Goal: Transaction & Acquisition: Purchase product/service

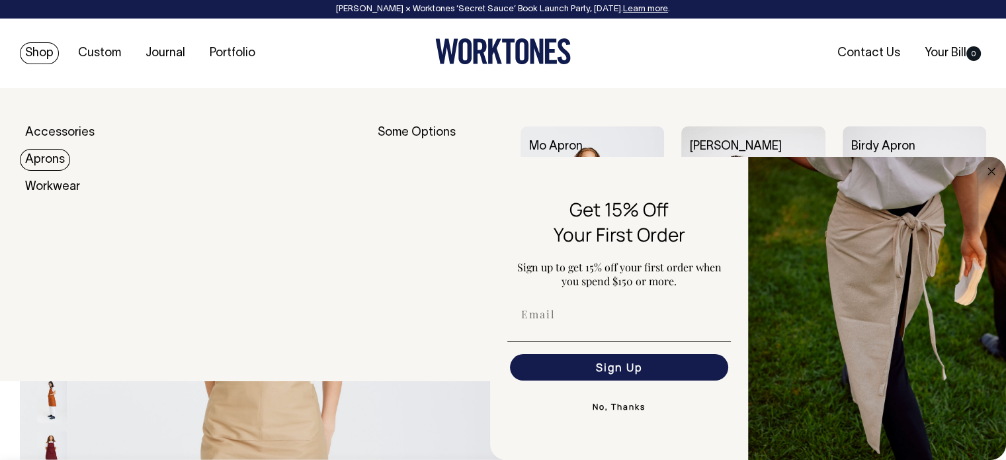
click at [50, 157] on link "Aprons" at bounding box center [45, 160] width 50 height 22
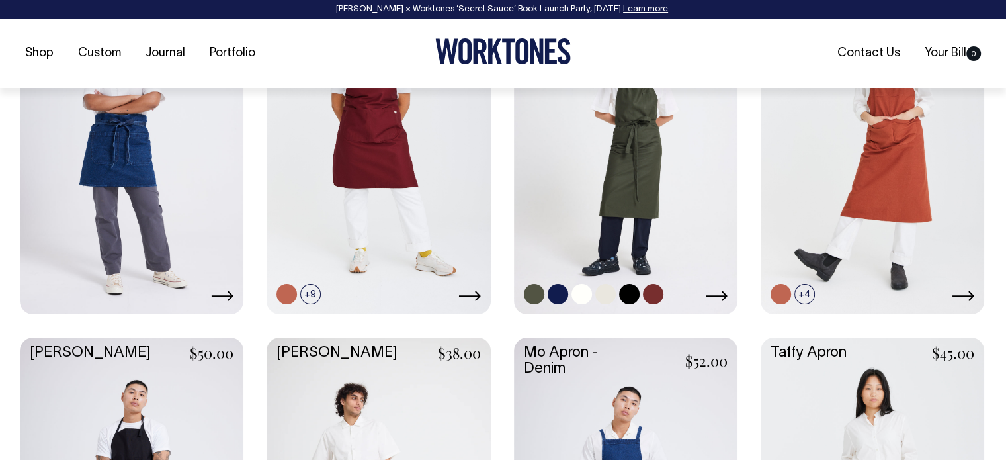
scroll to position [680, 0]
click at [722, 295] on icon at bounding box center [717, 296] width 22 height 10
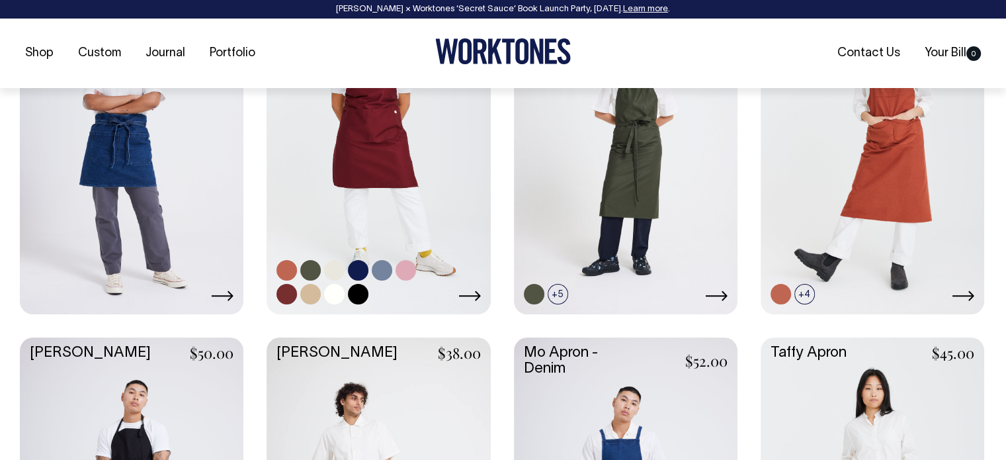
click at [339, 144] on link at bounding box center [379, 144] width 224 height 333
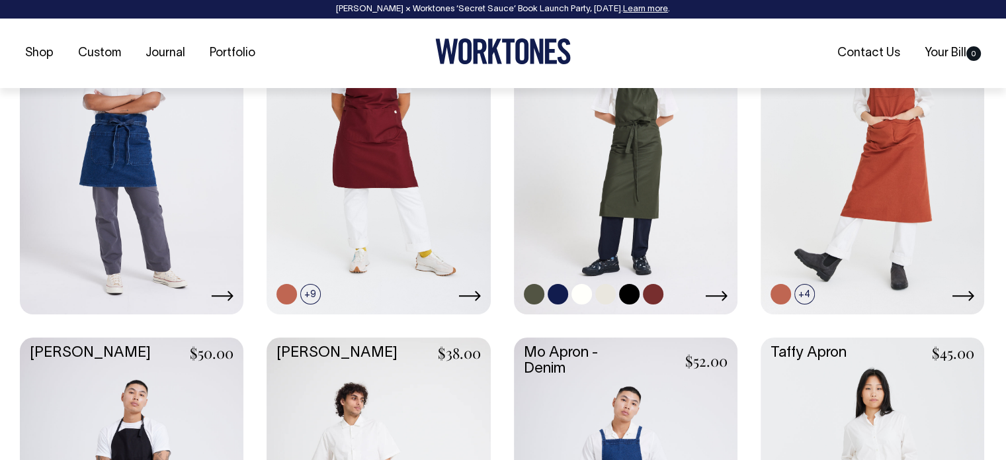
click at [685, 208] on link at bounding box center [626, 144] width 224 height 333
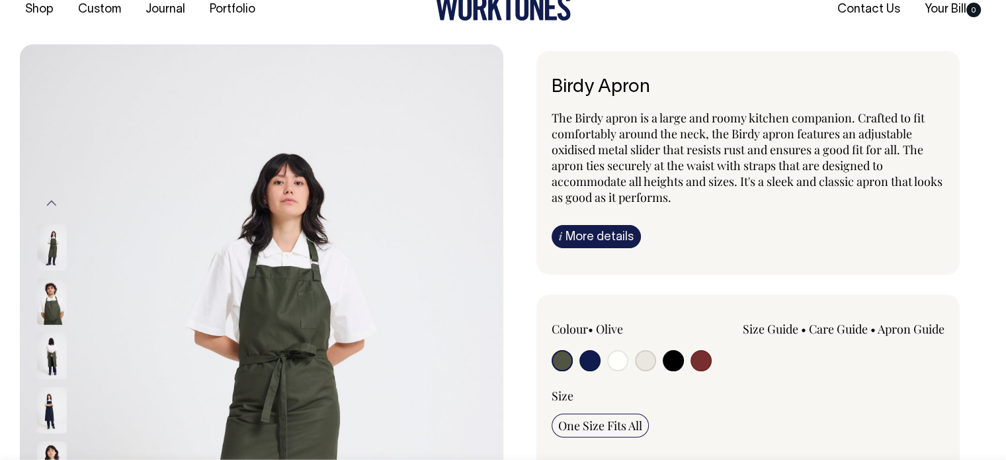
scroll to position [44, 0]
drag, startPoint x: 649, startPoint y: 362, endPoint x: 634, endPoint y: 347, distance: 21.5
click at [634, 347] on div "Colour • Olive" at bounding box center [630, 347] width 157 height 54
click at [651, 356] on input "radio" at bounding box center [645, 359] width 21 height 21
radio input "true"
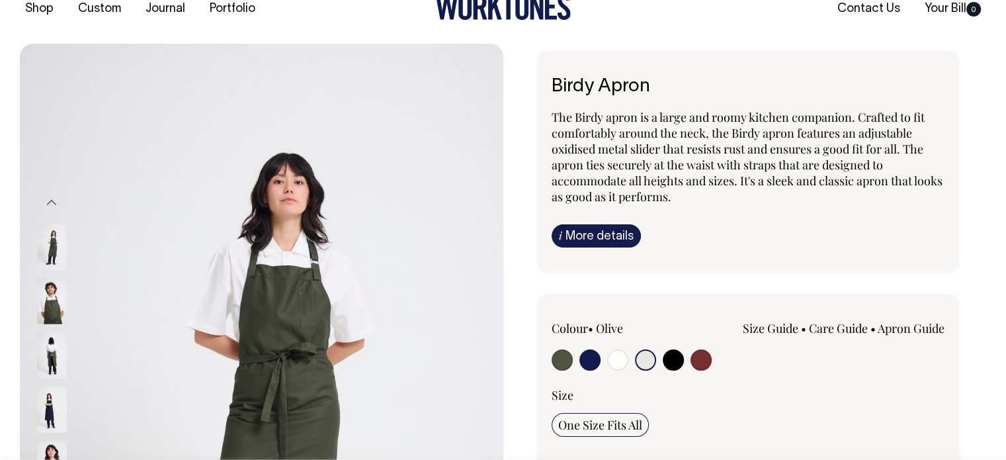
radio input "true"
select select "Natural"
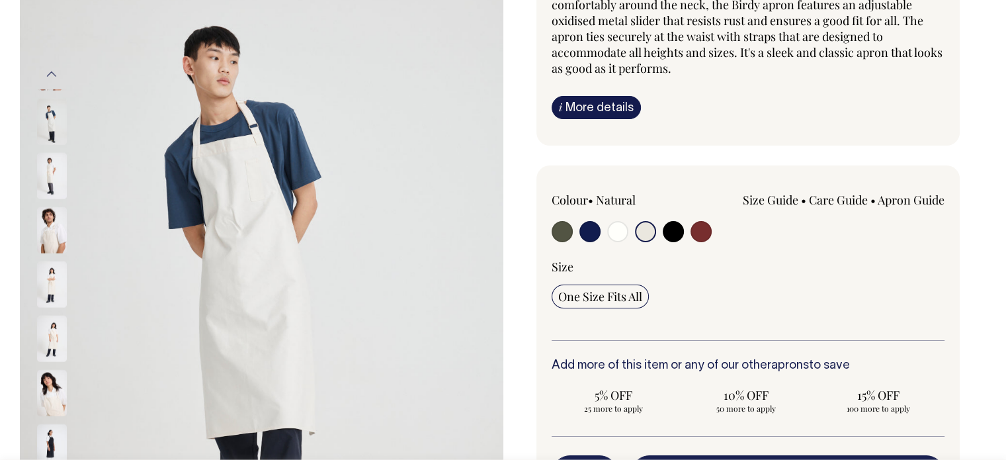
scroll to position [173, 0]
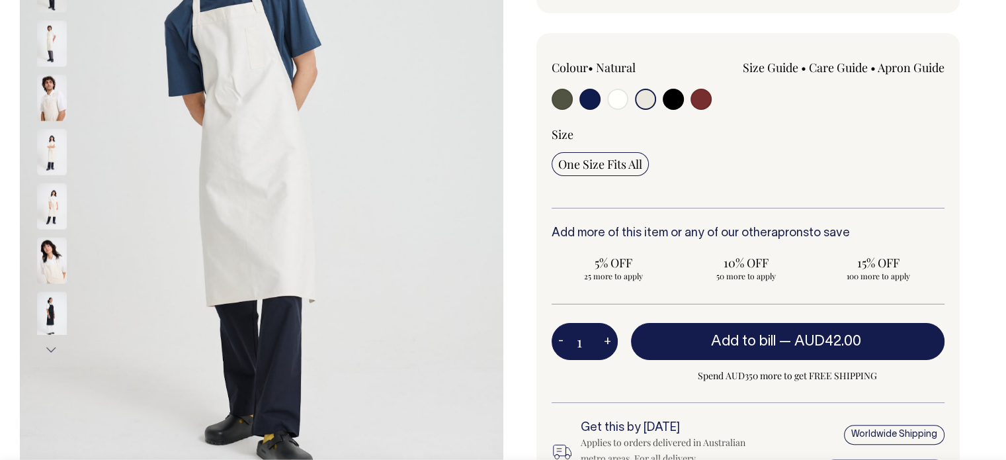
click at [639, 362] on div "Add to bill — AUD42.00 Spend AUD350 more to get FREE SHIPPING" at bounding box center [788, 353] width 314 height 61
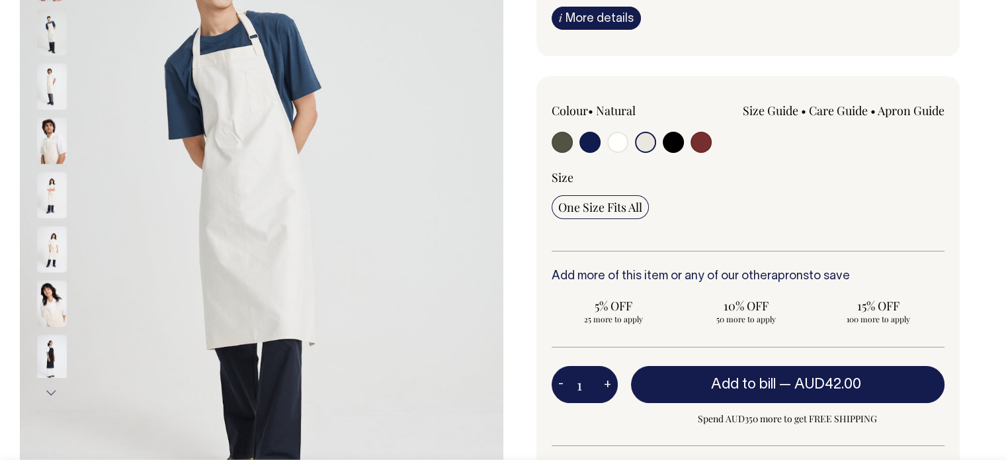
scroll to position [262, 0]
click at [549, 128] on div "Colour • Natural" at bounding box center [748, 314] width 424 height 476
click at [563, 144] on input "radio" at bounding box center [562, 142] width 21 height 21
radio input "true"
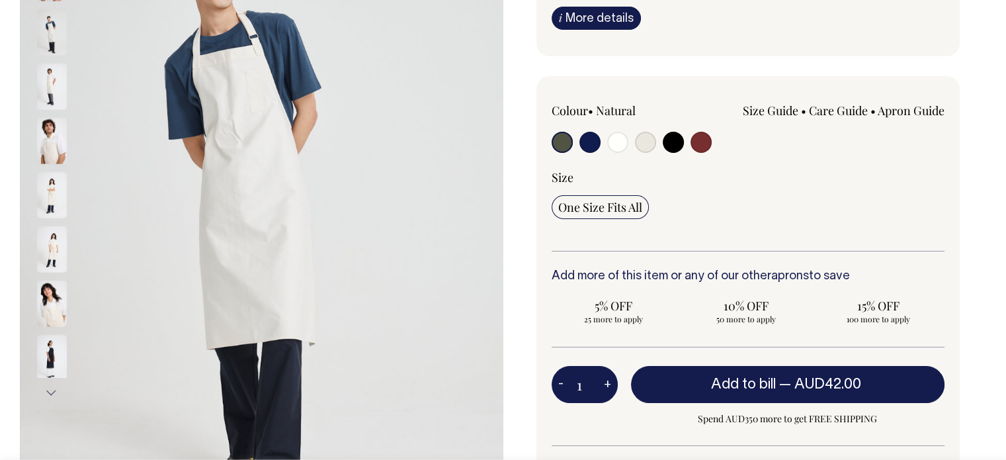
select select "Olive"
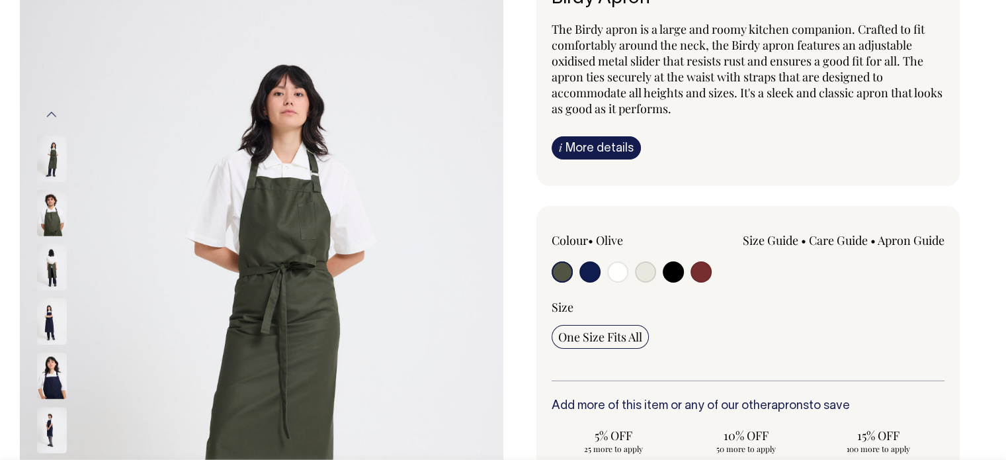
scroll to position [132, 0]
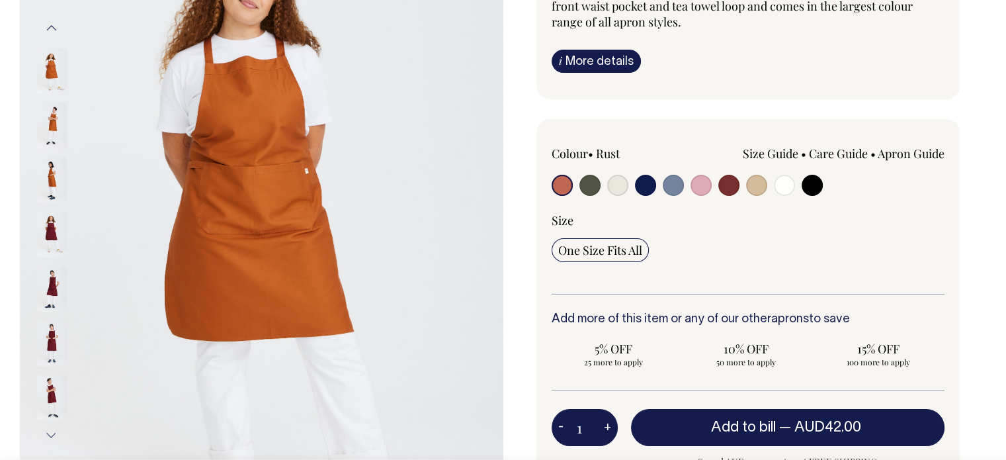
scroll to position [220, 0]
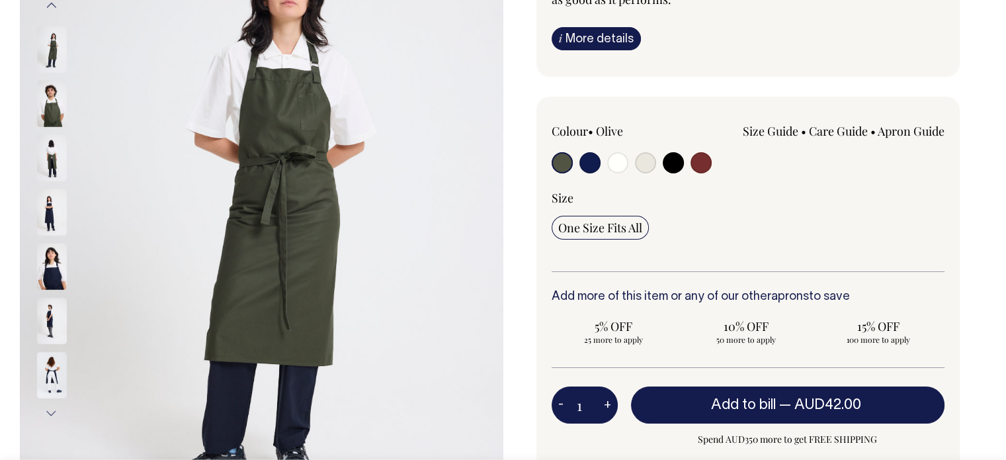
scroll to position [241, 0]
